Goal: Navigation & Orientation: Find specific page/section

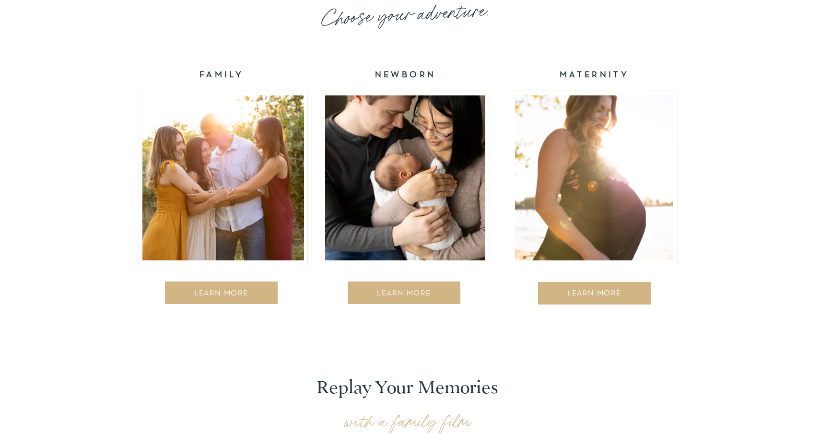
scroll to position [1558, 0]
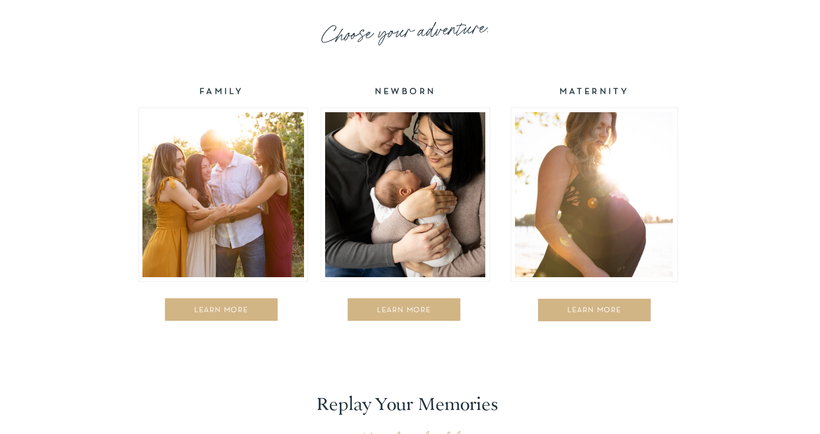
click at [248, 127] on div at bounding box center [223, 194] width 162 height 165
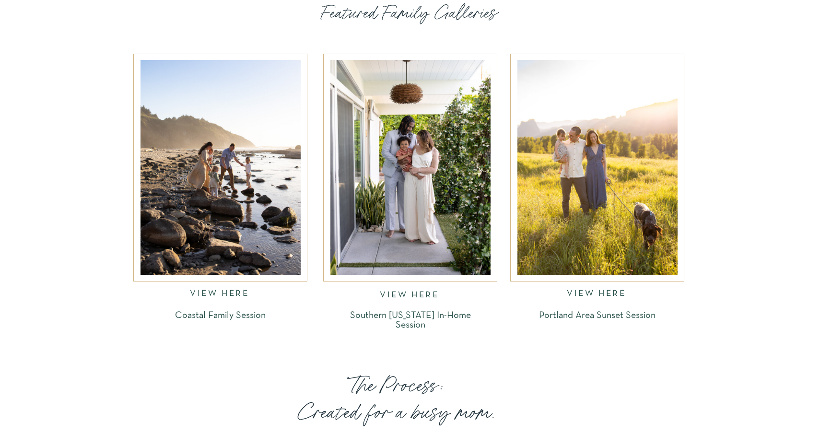
click at [258, 234] on div at bounding box center [221, 167] width 160 height 215
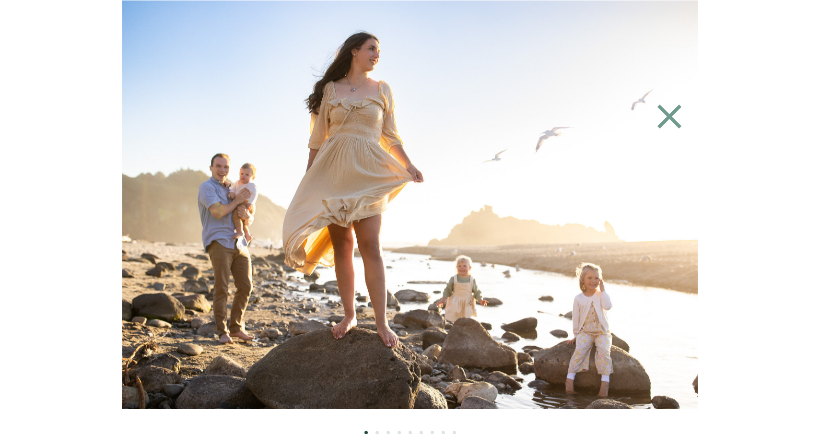
scroll to position [1462, 0]
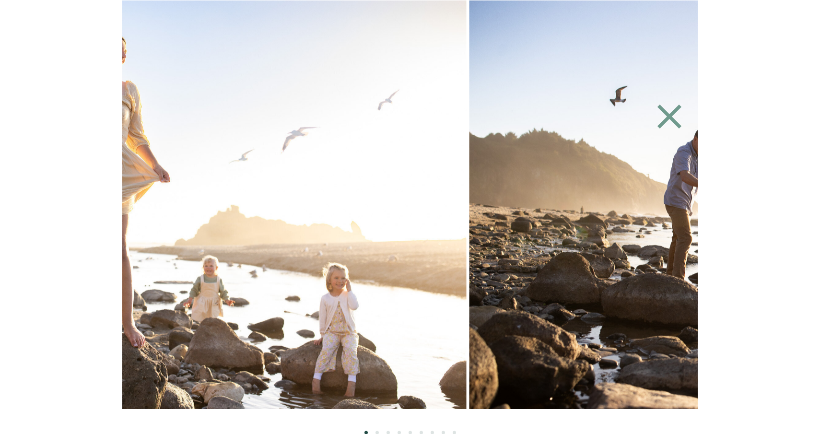
click at [267, 252] on img at bounding box center [160, 204] width 614 height 409
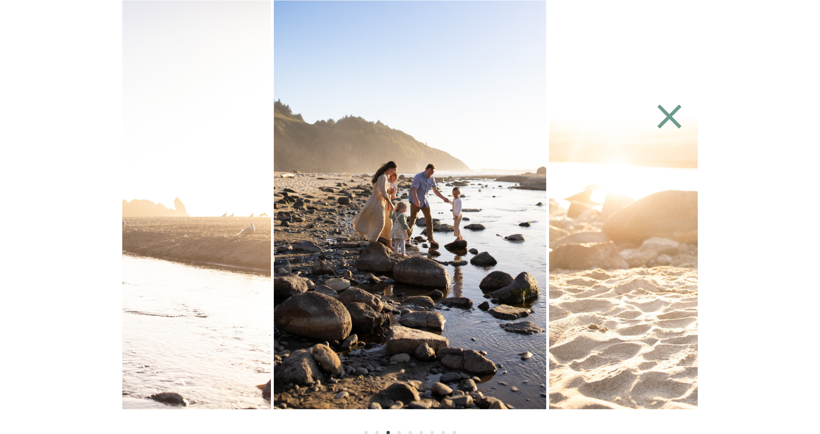
click at [669, 121] on icon at bounding box center [669, 116] width 41 height 43
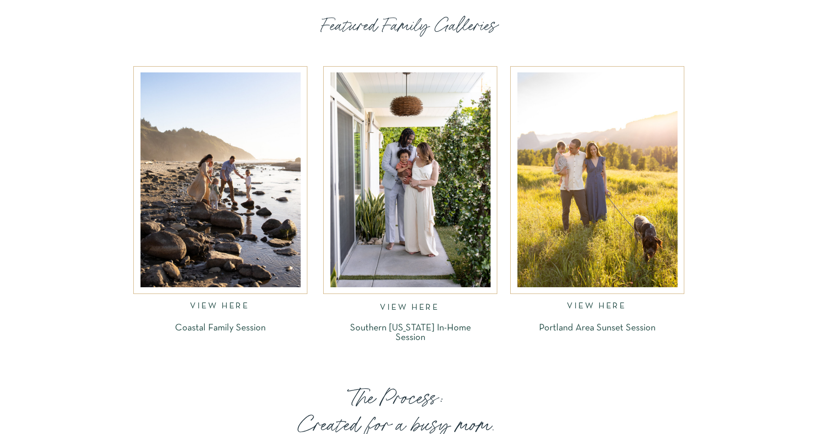
scroll to position [1462, 0]
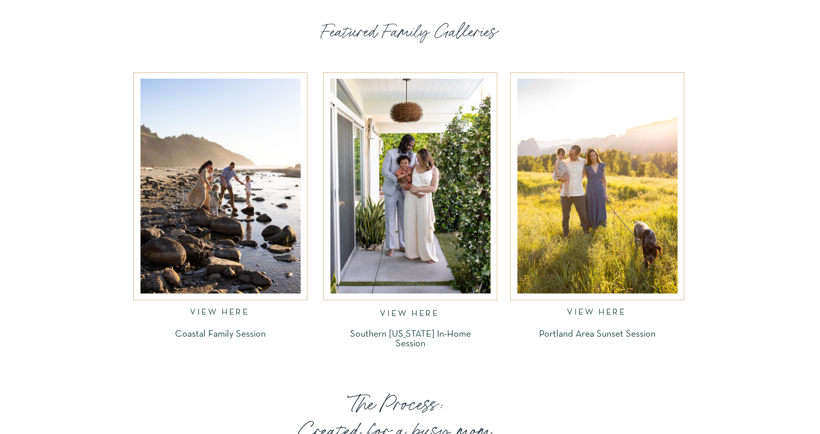
click at [411, 168] on div at bounding box center [410, 186] width 160 height 215
